Goal: Task Accomplishment & Management: Complete application form

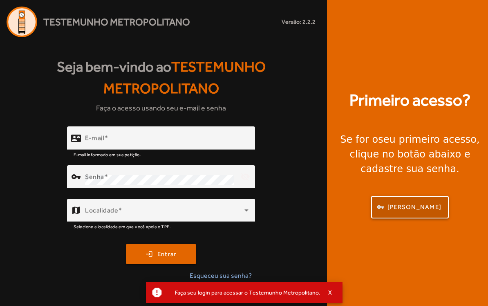
click at [410, 211] on span "[PERSON_NAME]" at bounding box center [414, 206] width 54 height 9
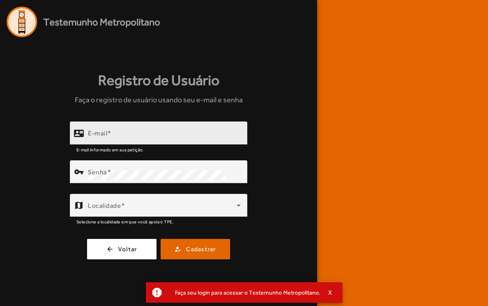
click at [89, 141] on input "E-mail" at bounding box center [164, 137] width 153 height 10
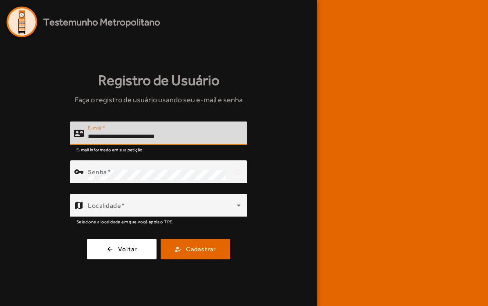
type input "**********"
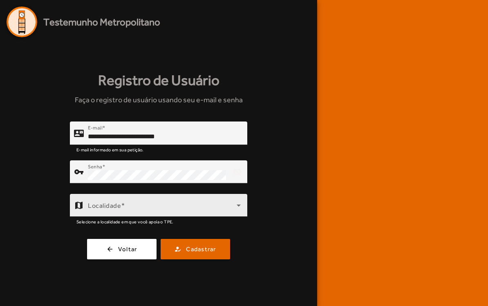
click at [194, 213] on span at bounding box center [162, 208] width 149 height 10
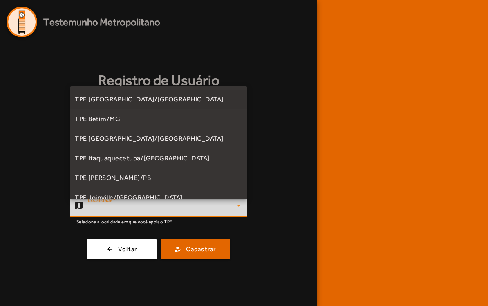
click at [96, 209] on div at bounding box center [244, 153] width 488 height 306
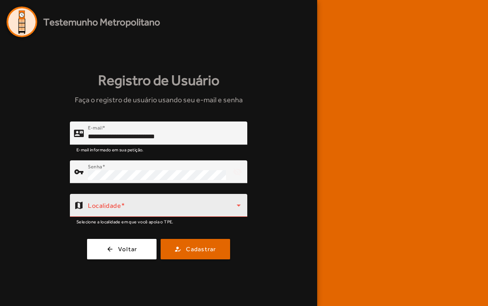
click at [98, 210] on span at bounding box center [162, 208] width 149 height 10
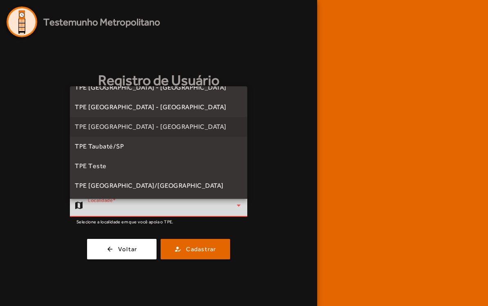
scroll to position [238, 0]
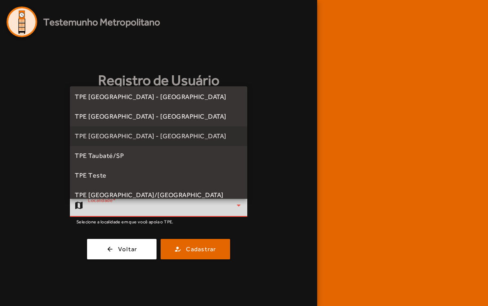
click at [160, 138] on mat-option "TPE [GEOGRAPHIC_DATA] - [GEOGRAPHIC_DATA]" at bounding box center [158, 136] width 177 height 20
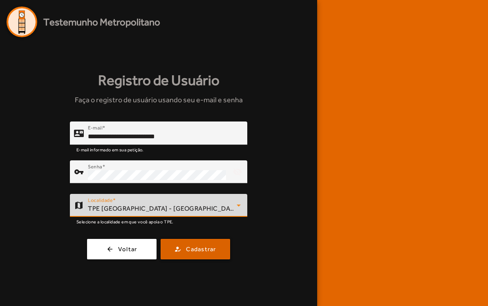
click at [208, 254] on span "Cadastrar" at bounding box center [201, 248] width 30 height 9
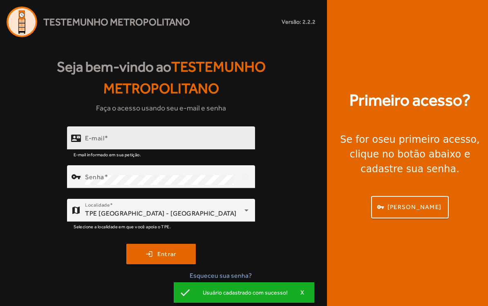
click at [163, 143] on input "E-mail" at bounding box center [166, 141] width 163 height 10
type input "**********"
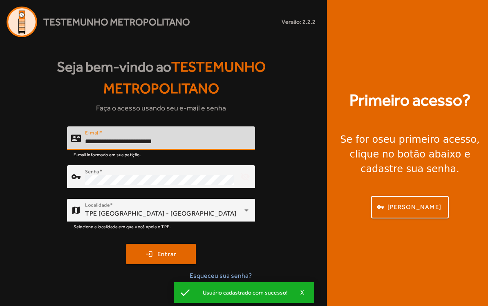
click at [161, 259] on button "login Entrar" at bounding box center [160, 253] width 69 height 20
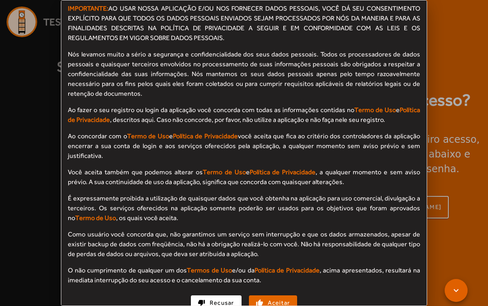
scroll to position [866, 0]
click at [265, 297] on span "button" at bounding box center [273, 303] width 47 height 20
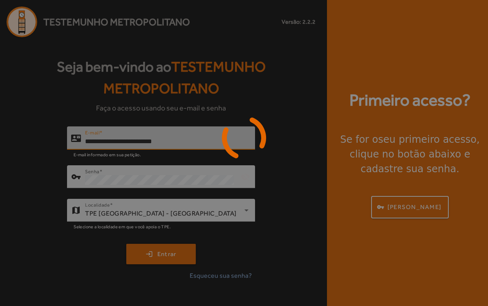
click at [273, 290] on div at bounding box center [244, 153] width 488 height 306
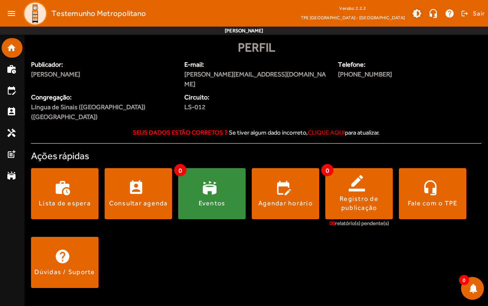
click at [420, 14] on span at bounding box center [417, 14] width 20 height 20
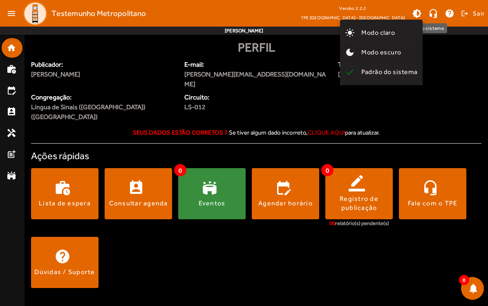
click at [401, 54] on span "Modo escuro" at bounding box center [381, 52] width 40 height 8
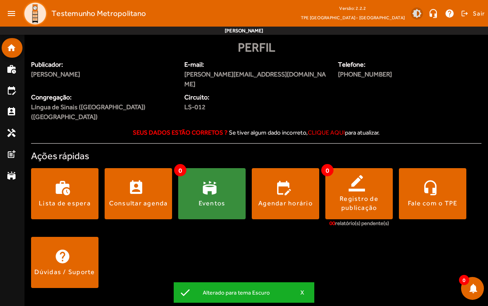
click at [415, 16] on span at bounding box center [417, 14] width 20 height 20
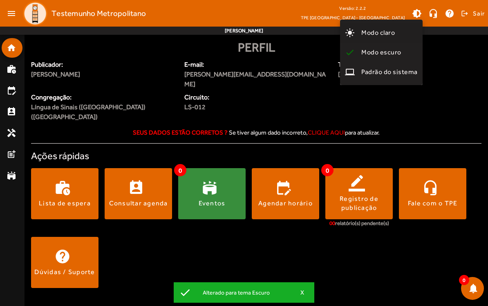
click at [402, 35] on button "light_mode Modo claro" at bounding box center [381, 33] width 83 height 20
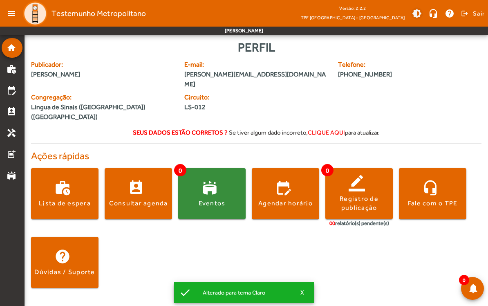
click at [415, 15] on span at bounding box center [417, 14] width 20 height 20
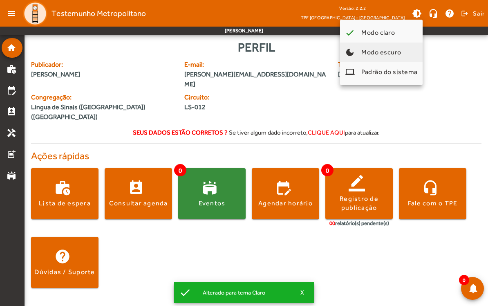
click at [408, 52] on button "dark_mode Modo escuro" at bounding box center [381, 52] width 83 height 20
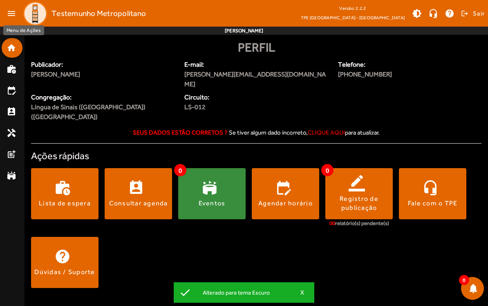
click at [9, 16] on mat-icon "menu" at bounding box center [11, 13] width 16 height 16
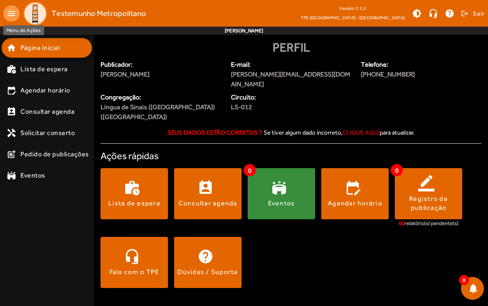
click at [10, 13] on mat-icon "menu" at bounding box center [11, 13] width 16 height 16
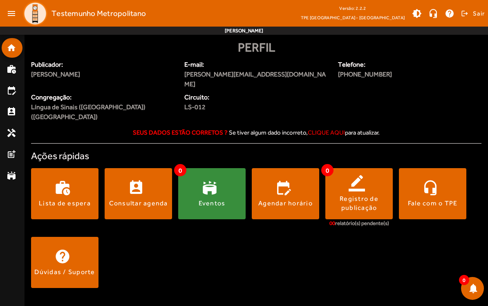
click at [204, 184] on span at bounding box center [211, 194] width 67 height 20
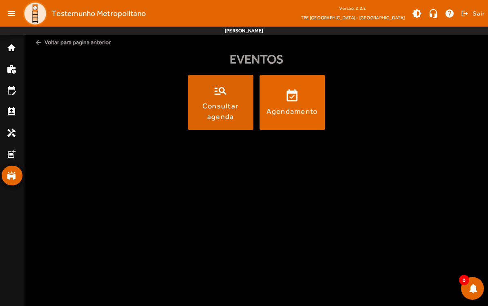
click at [207, 109] on div "Consultar agenda" at bounding box center [221, 111] width 62 height 20
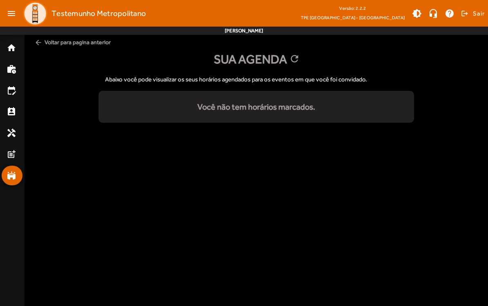
click at [37, 49] on span "arrow_back Voltar para pagina anterior" at bounding box center [256, 42] width 450 height 15
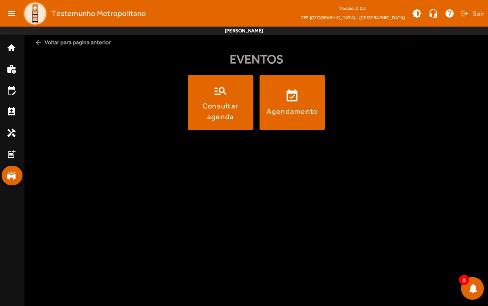
click at [40, 40] on mat-icon "arrow_back" at bounding box center [38, 42] width 8 height 8
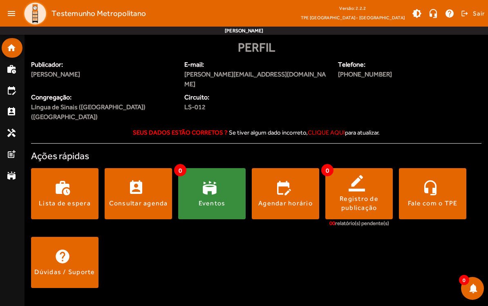
click at [319, 129] on span "clique aqui" at bounding box center [326, 132] width 37 height 7
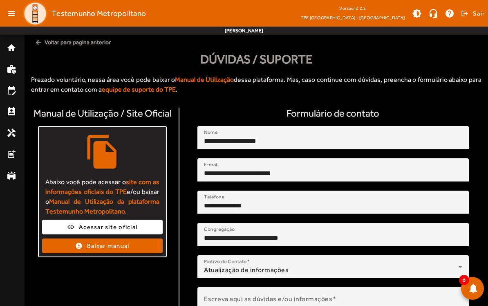
click at [42, 49] on span "arrow_back Voltar para pagina anterior" at bounding box center [256, 42] width 450 height 15
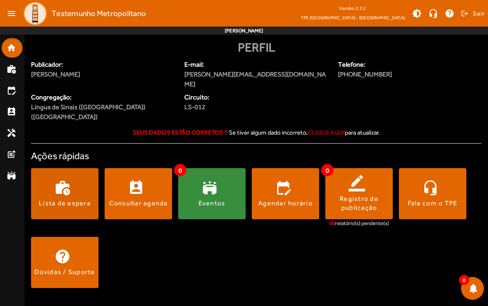
click at [76, 184] on span at bounding box center [64, 194] width 67 height 20
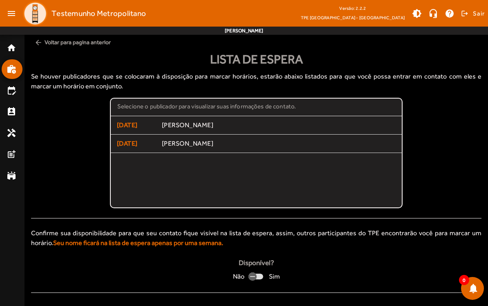
click at [229, 187] on mat-list "Selecione o publicador para visualizar suas informações de contato. [DATE] [PER…" at bounding box center [256, 153] width 293 height 110
click at [228, 196] on mat-list "Selecione o publicador para visualizar suas informações de contato. [DATE] [PER…" at bounding box center [256, 153] width 293 height 110
click at [46, 47] on span "arrow_back Voltar para pagina anterior" at bounding box center [256, 42] width 450 height 15
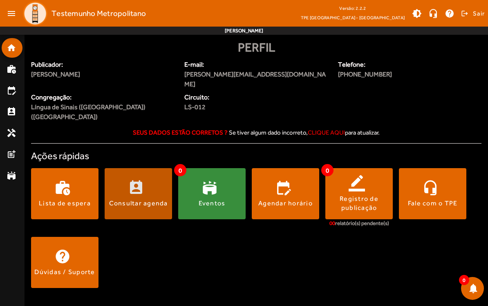
click at [140, 184] on span at bounding box center [138, 194] width 67 height 20
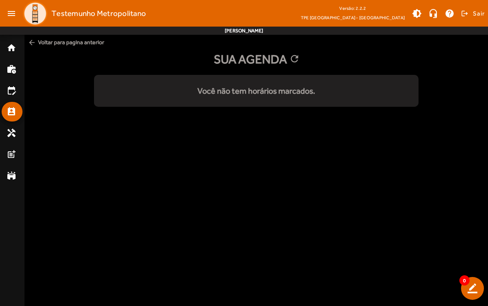
click at [38, 41] on span "arrow_back Voltar para pagina anterior" at bounding box center [256, 42] width 463 height 15
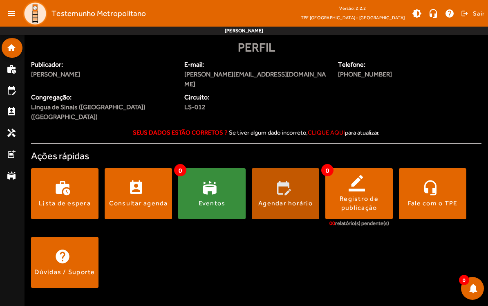
click at [293, 199] on div "Agendar horário" at bounding box center [285, 203] width 54 height 9
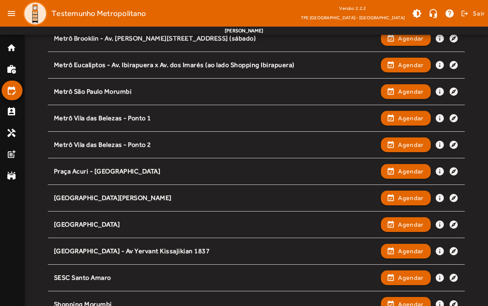
scroll to position [404, 0]
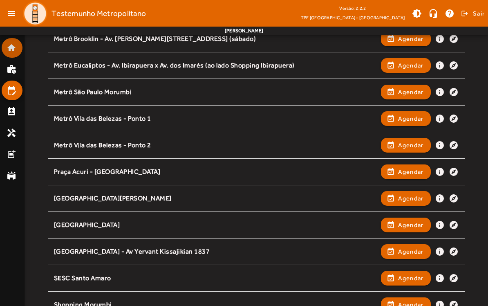
click at [9, 55] on mat-list-item "home" at bounding box center [12, 48] width 21 height 20
